Goal: Information Seeking & Learning: Check status

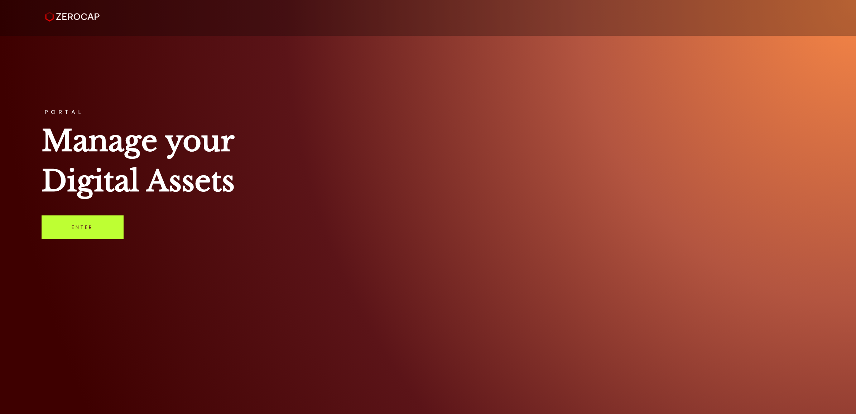
click at [92, 228] on link "Enter" at bounding box center [83, 227] width 82 height 24
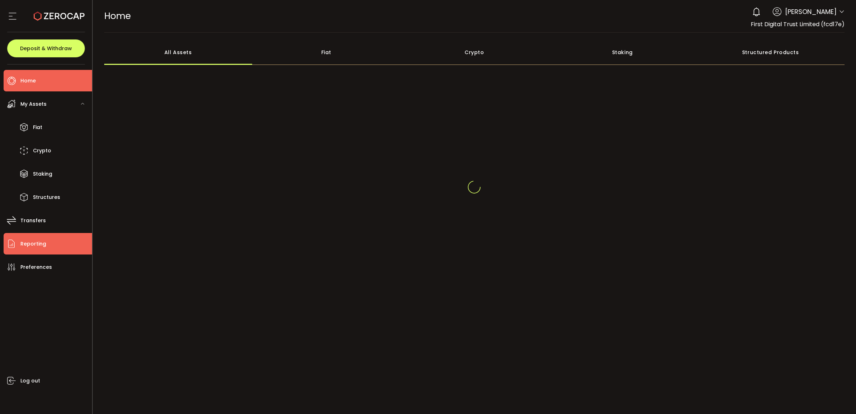
click at [40, 245] on span "Reporting" at bounding box center [33, 243] width 26 height 10
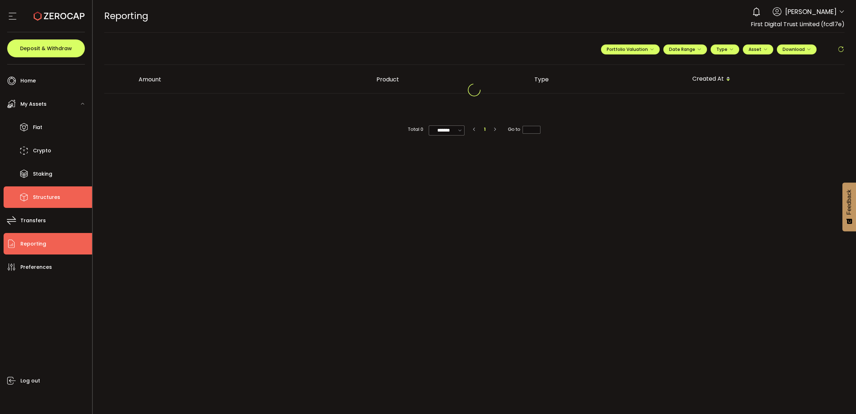
click at [48, 190] on li "Structures" at bounding box center [48, 196] width 88 height 21
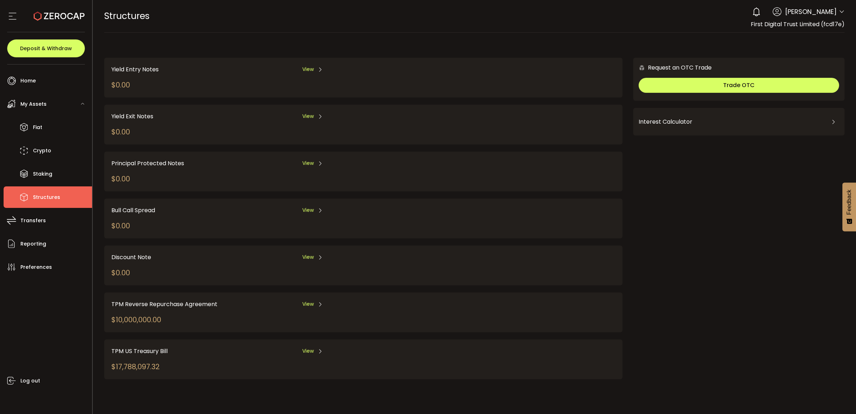
click at [311, 300] on span "View" at bounding box center [307, 304] width 11 height 8
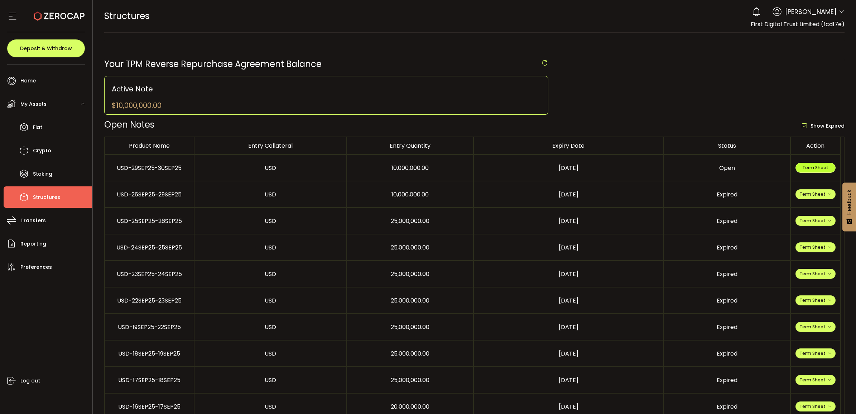
click at [814, 166] on span "Term Sheet" at bounding box center [815, 167] width 26 height 6
click at [817, 169] on span "Term Sheet" at bounding box center [815, 167] width 26 height 6
click at [50, 248] on li "Reporting" at bounding box center [48, 243] width 88 height 21
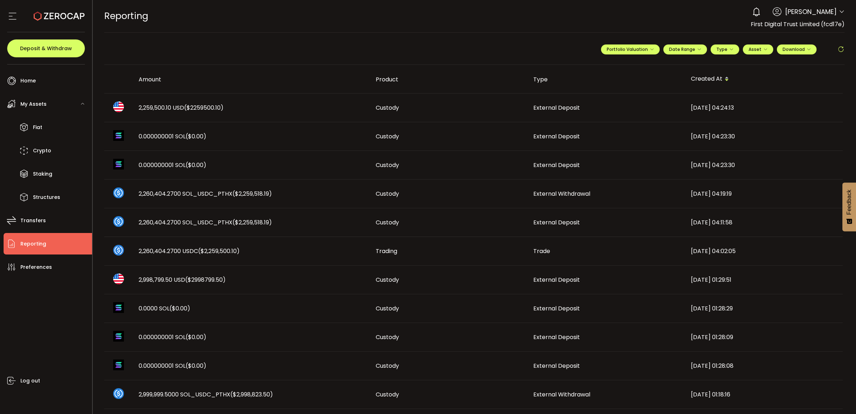
click at [143, 108] on span "2,259,500.10 USD ($2259500.10)" at bounding box center [181, 107] width 85 height 8
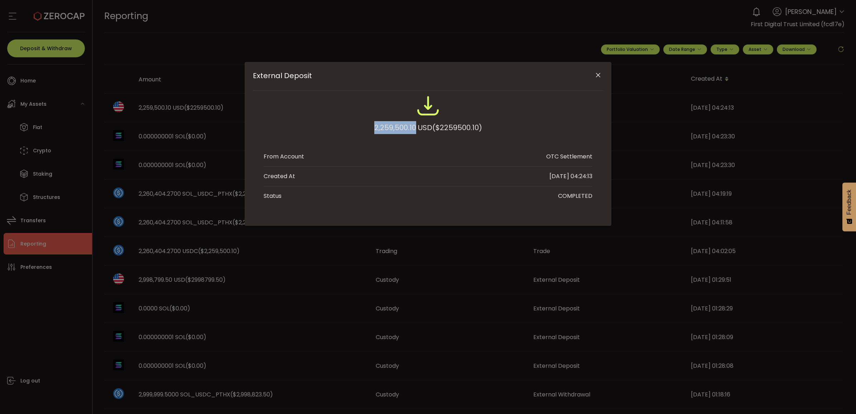
drag, startPoint x: 372, startPoint y: 125, endPoint x: 414, endPoint y: 127, distance: 41.2
click at [414, 127] on div "2,259,500.10 USD ($2259500.10)" at bounding box center [428, 117] width 329 height 47
copy div "2,259,500.10"
